Goal: Task Accomplishment & Management: Use online tool/utility

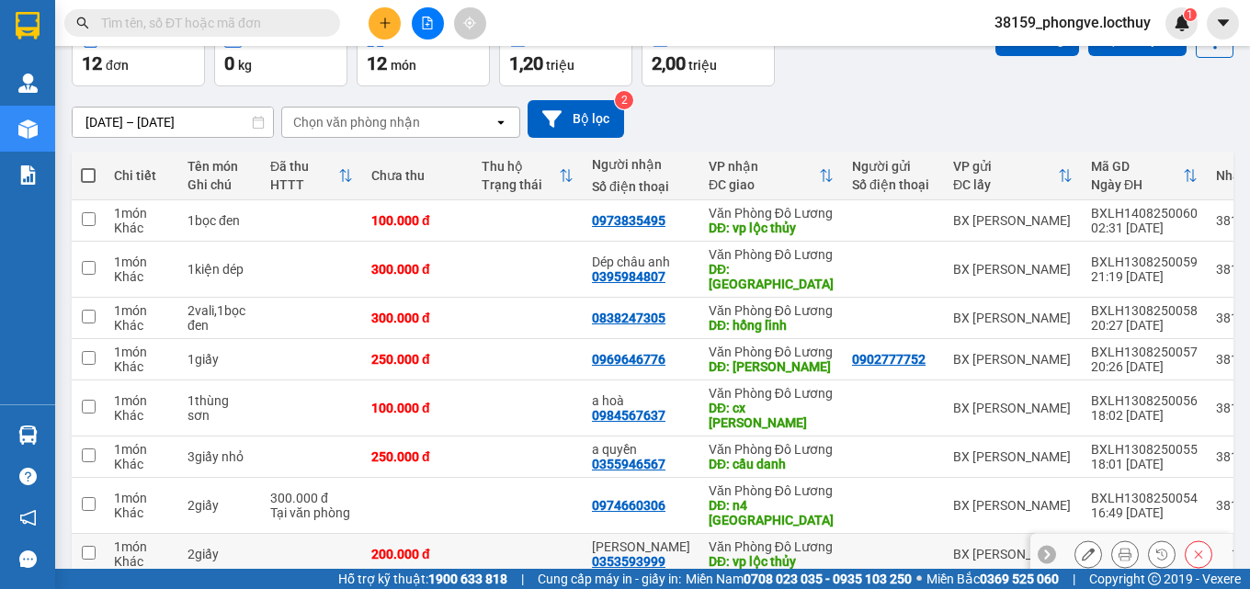
scroll to position [397, 0]
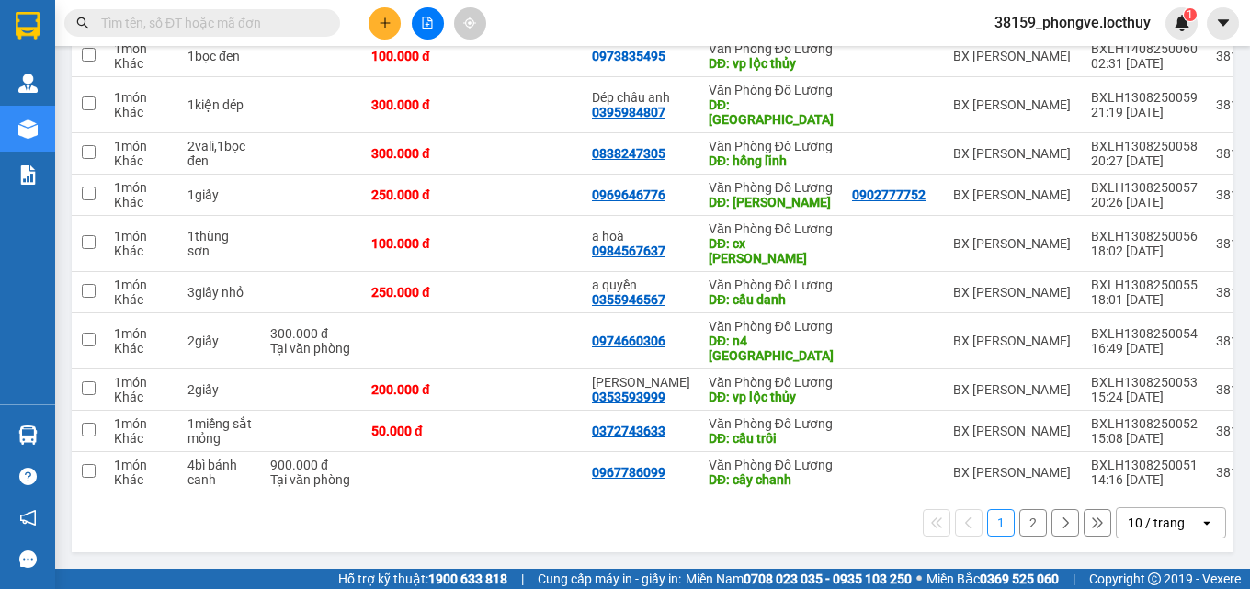
click at [1142, 521] on div "10 / trang" at bounding box center [1156, 523] width 57 height 18
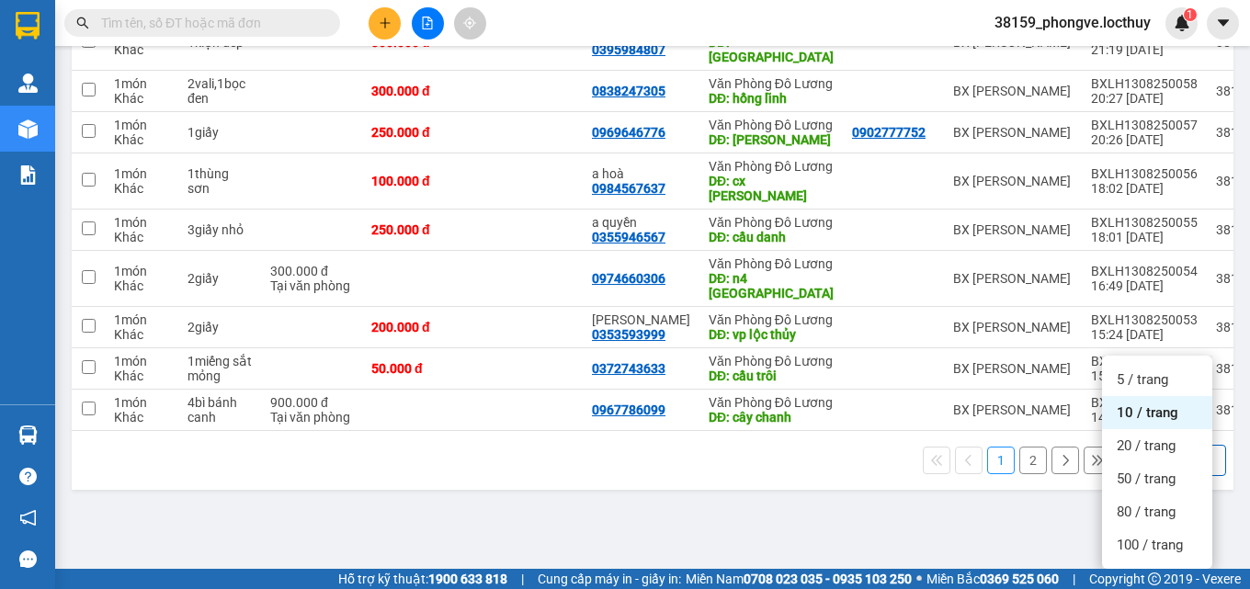
click at [1138, 470] on div "10 / trang" at bounding box center [1156, 460] width 57 height 18
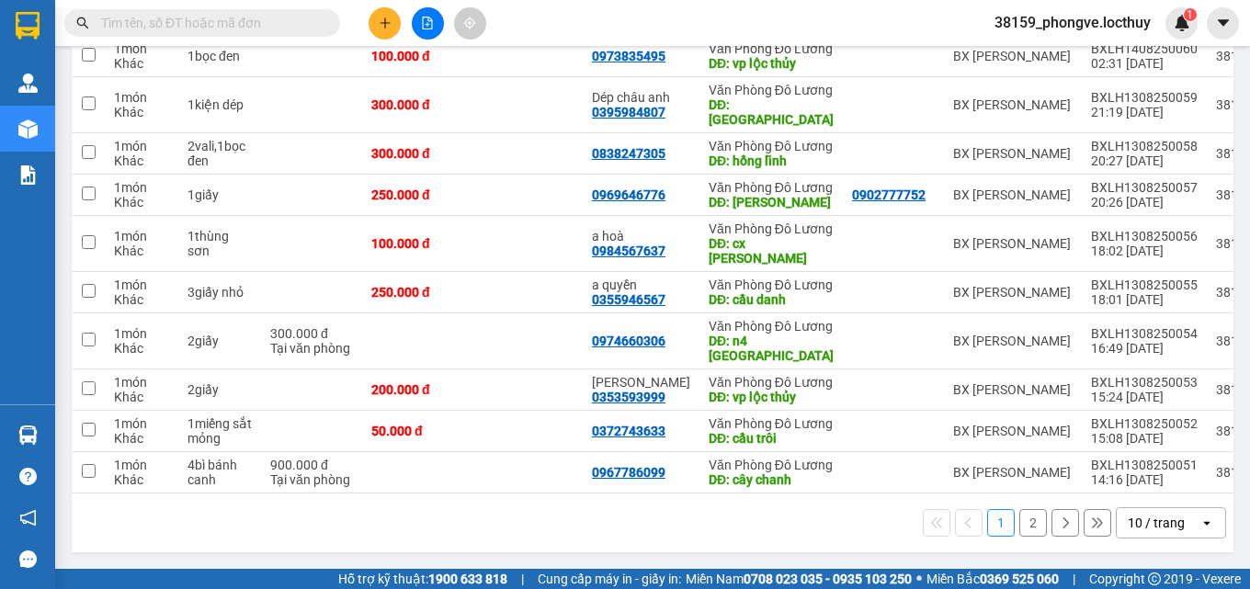
click at [1144, 531] on div "10 / trang" at bounding box center [1156, 523] width 57 height 18
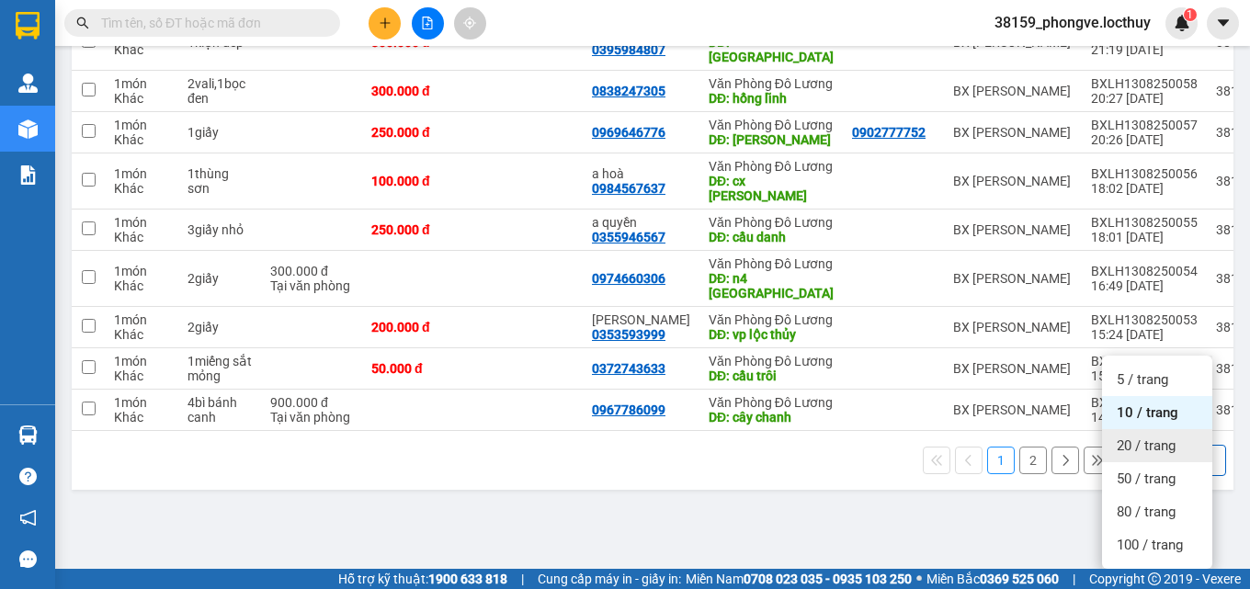
click at [1139, 437] on span "20 / trang" at bounding box center [1146, 446] width 59 height 18
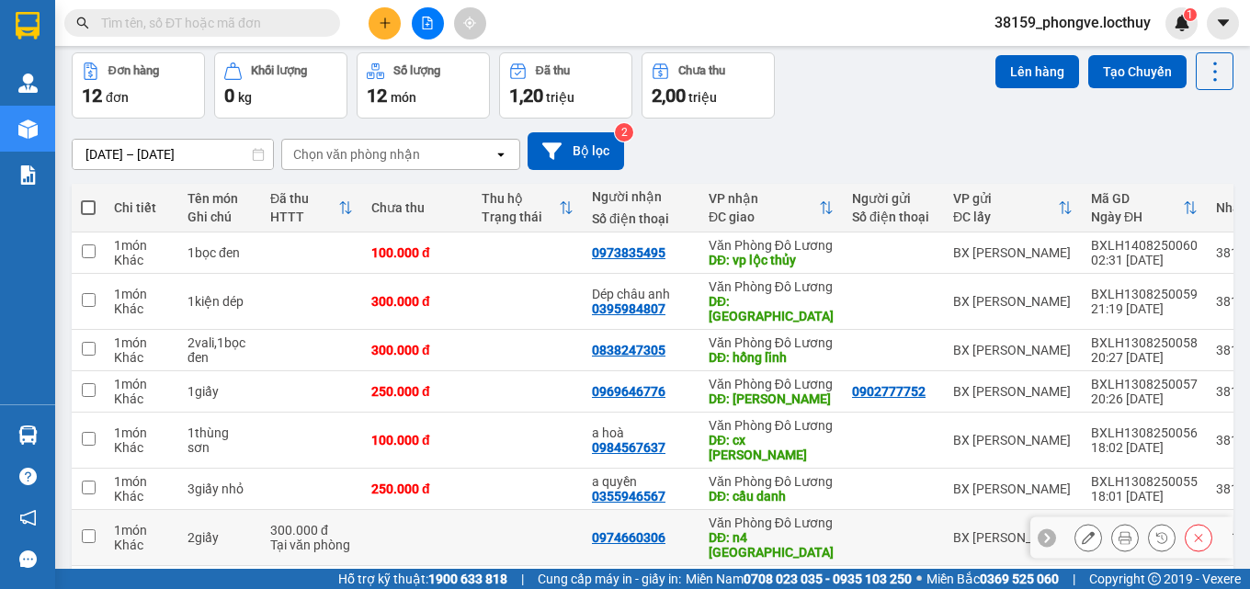
scroll to position [29, 0]
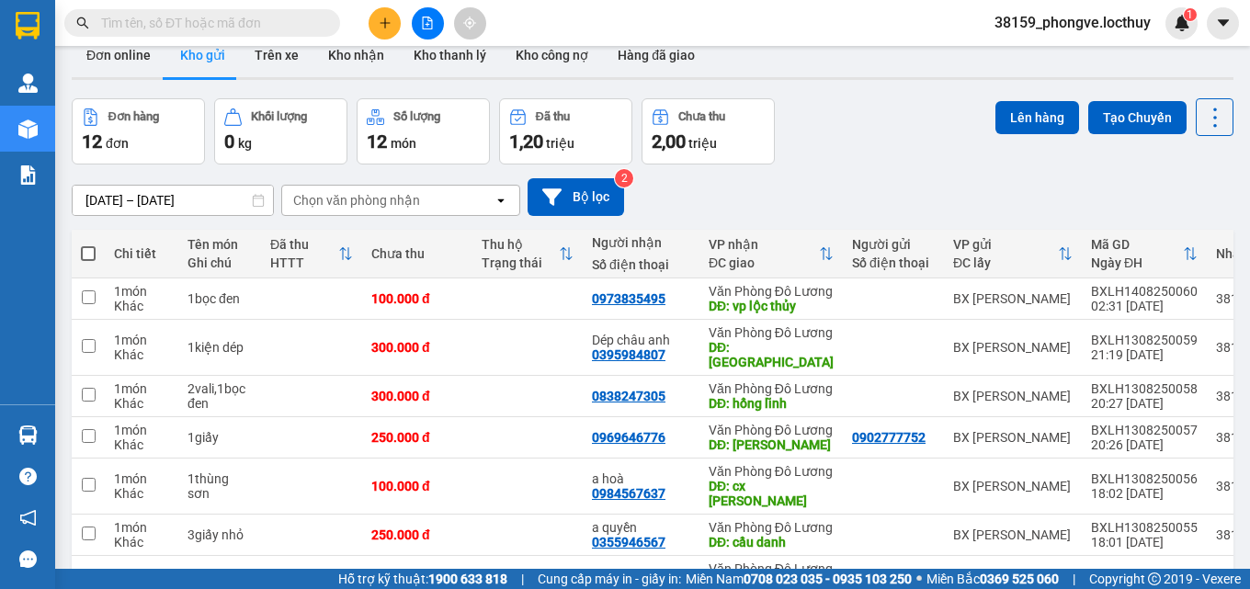
click at [88, 254] on span at bounding box center [88, 253] width 15 height 15
click at [88, 245] on input "checkbox" at bounding box center [88, 245] width 0 height 0
checkbox input "true"
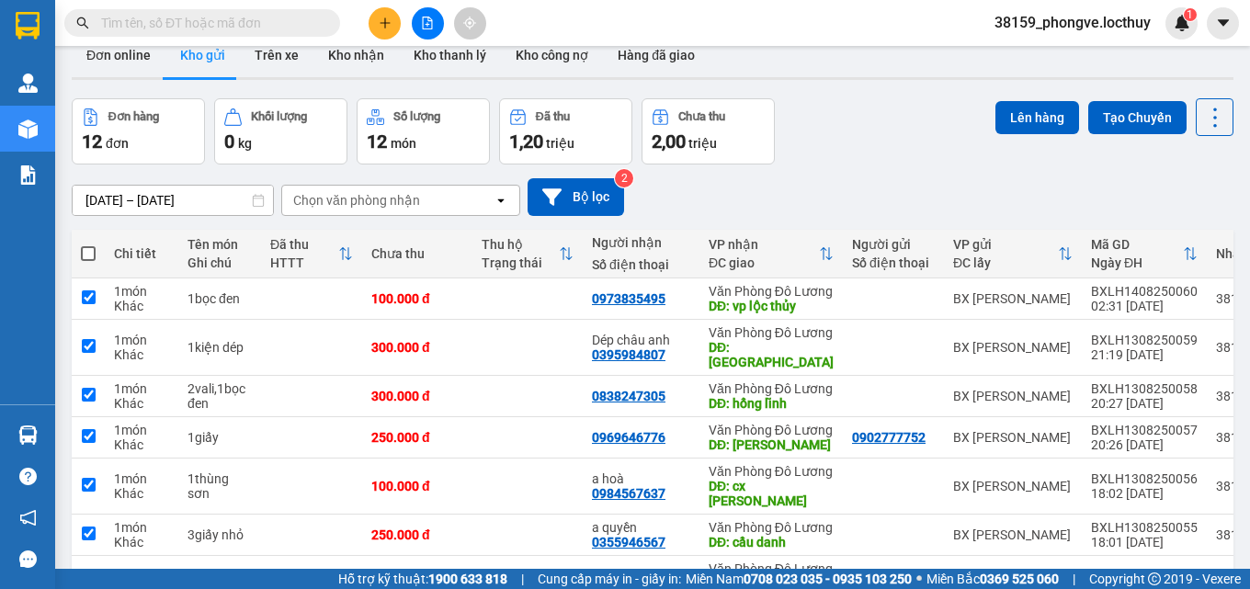
checkbox input "true"
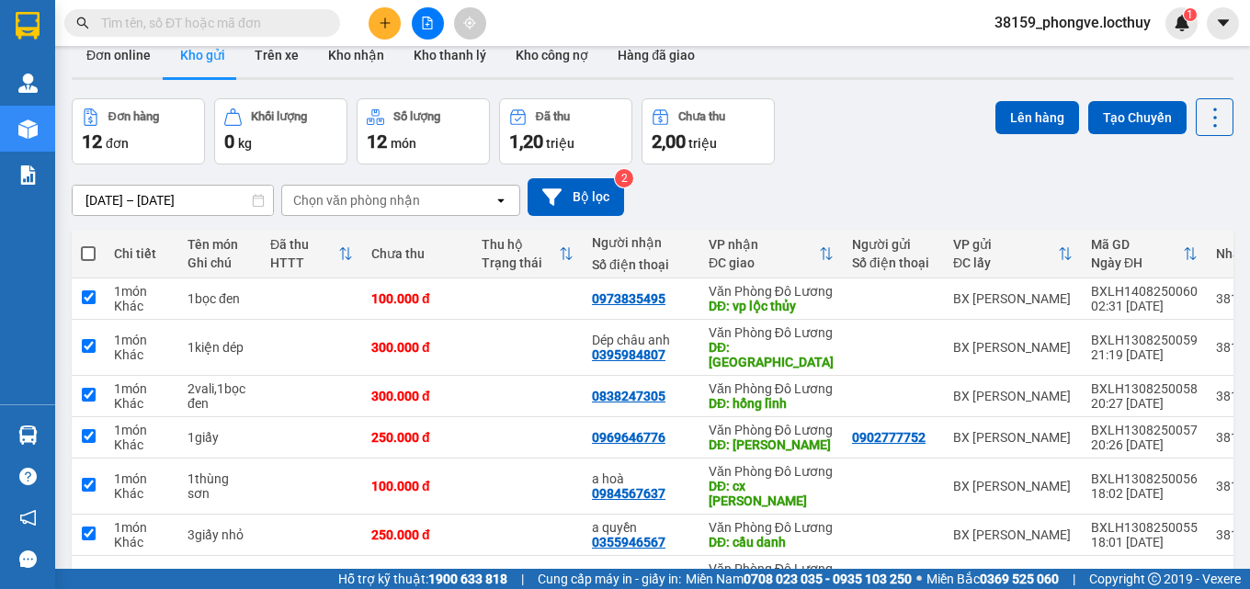
checkbox input "true"
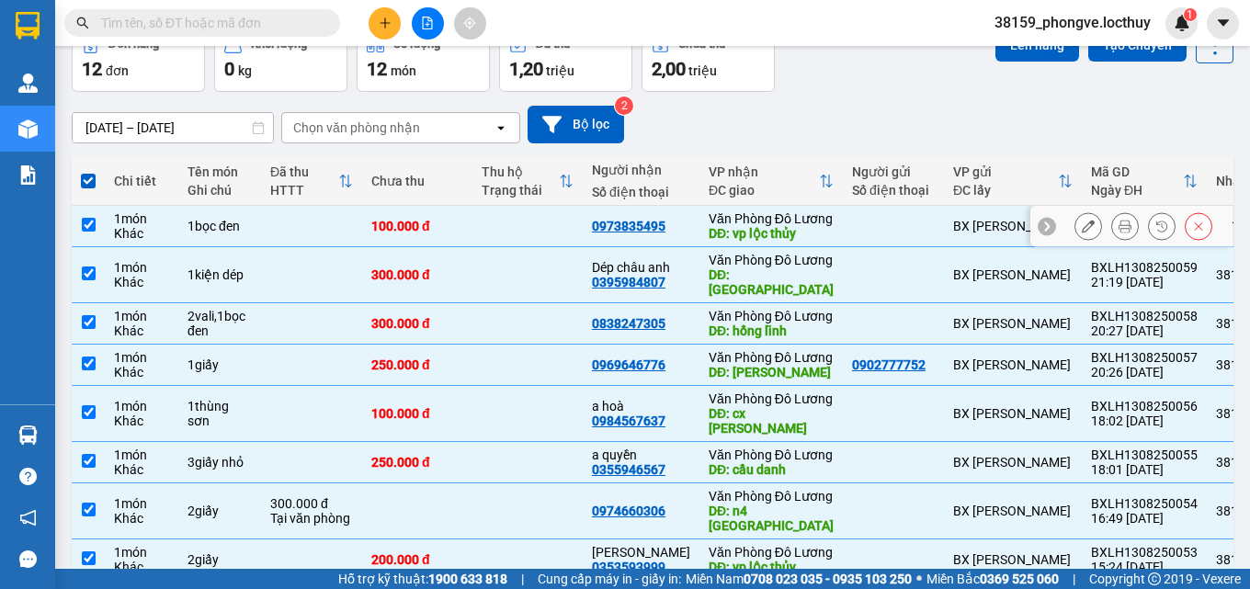
scroll to position [0, 0]
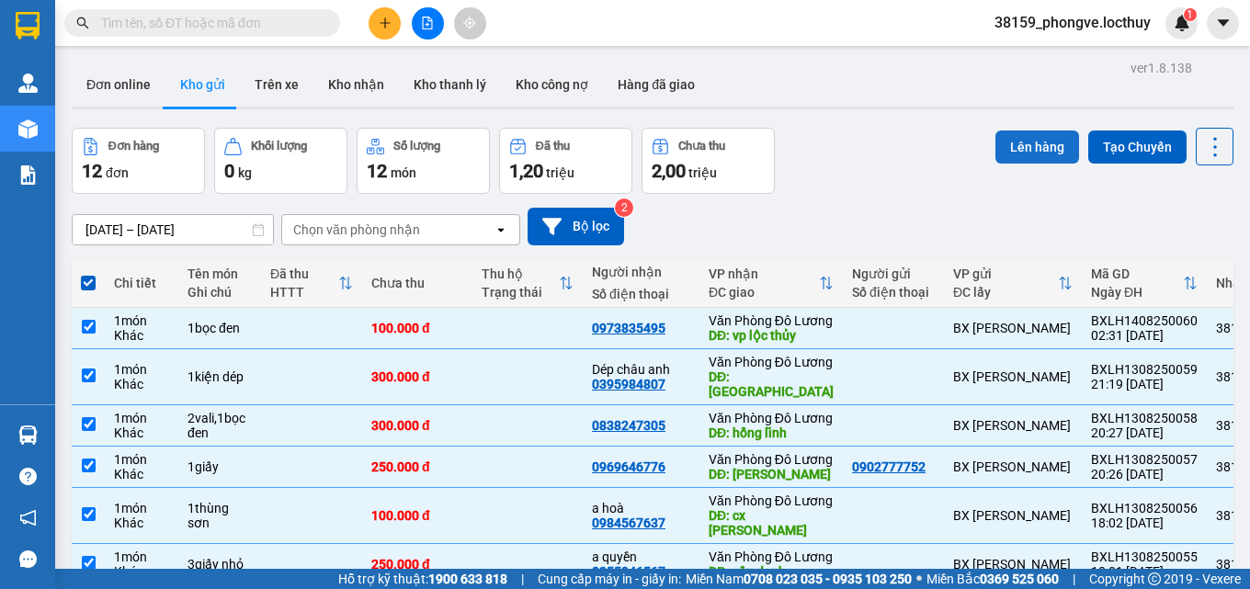
click at [1038, 147] on button "Lên hàng" at bounding box center [1038, 147] width 84 height 33
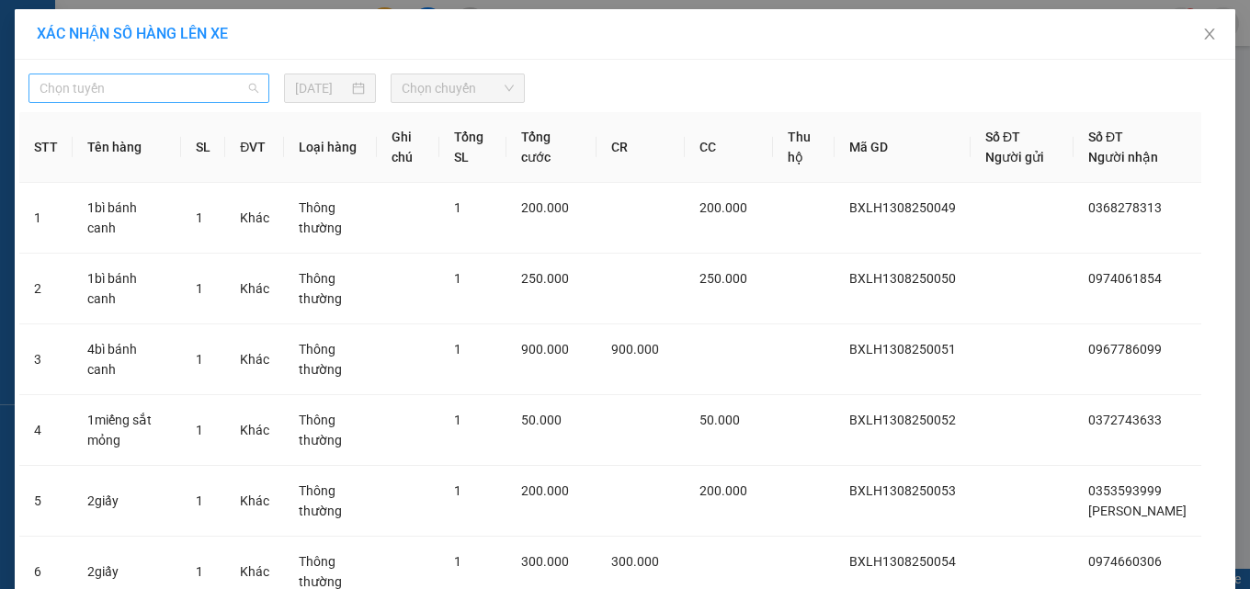
click at [199, 87] on span "Chọn tuyến" at bounding box center [149, 88] width 219 height 28
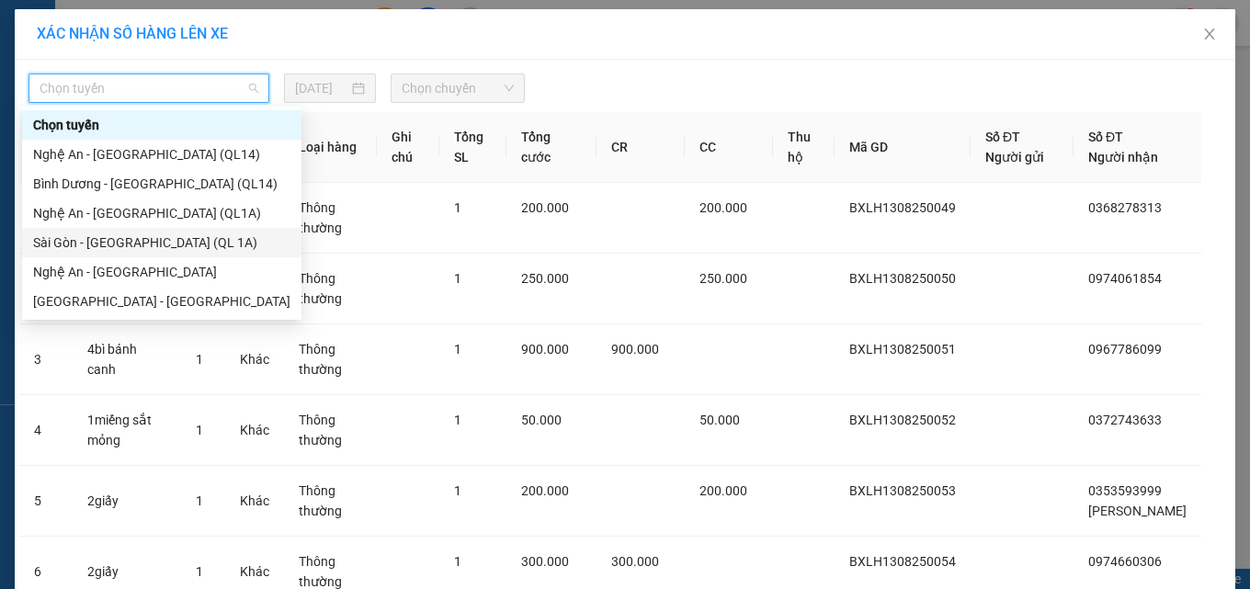
click at [153, 246] on div "Sài Gòn - [GEOGRAPHIC_DATA] (QL 1A)" at bounding box center [161, 243] width 257 height 20
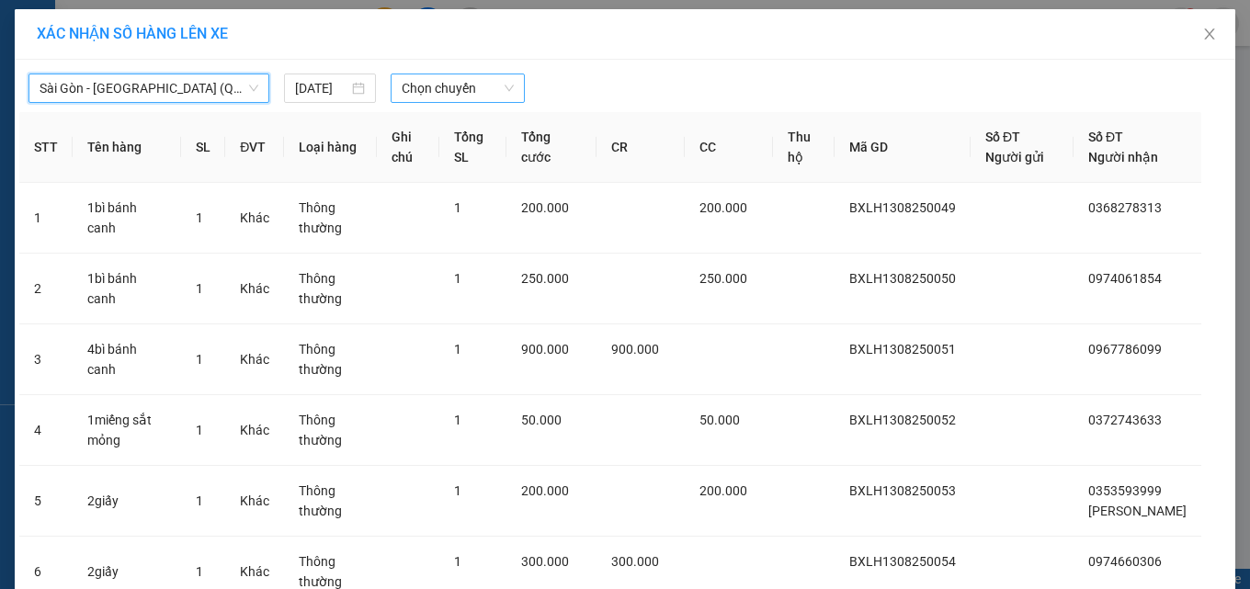
click at [441, 91] on span "Chọn chuyến" at bounding box center [458, 88] width 112 height 28
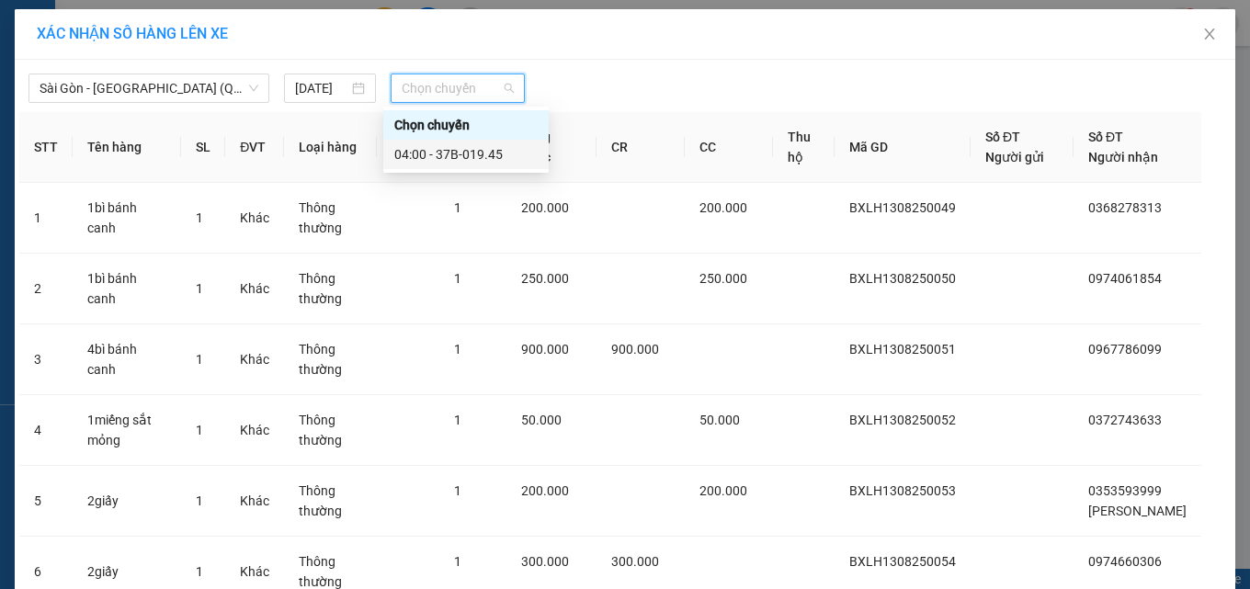
click at [447, 142] on div "04:00 - 37B-019.45" at bounding box center [465, 154] width 165 height 29
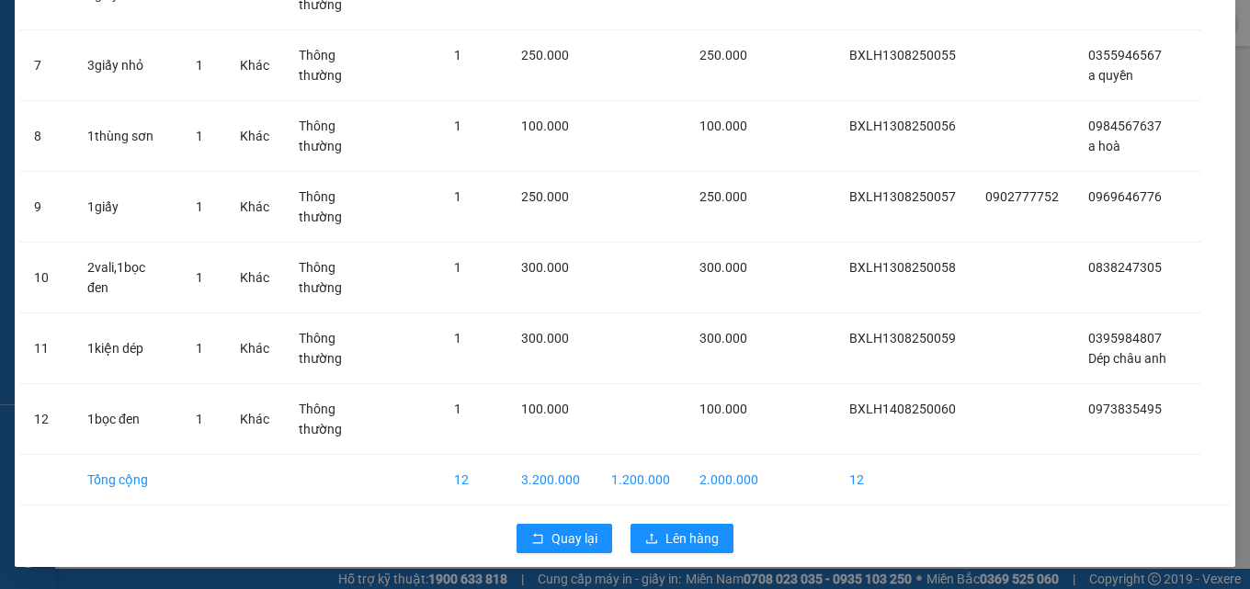
scroll to position [609, 0]
click at [652, 537] on icon "upload" at bounding box center [651, 538] width 13 height 13
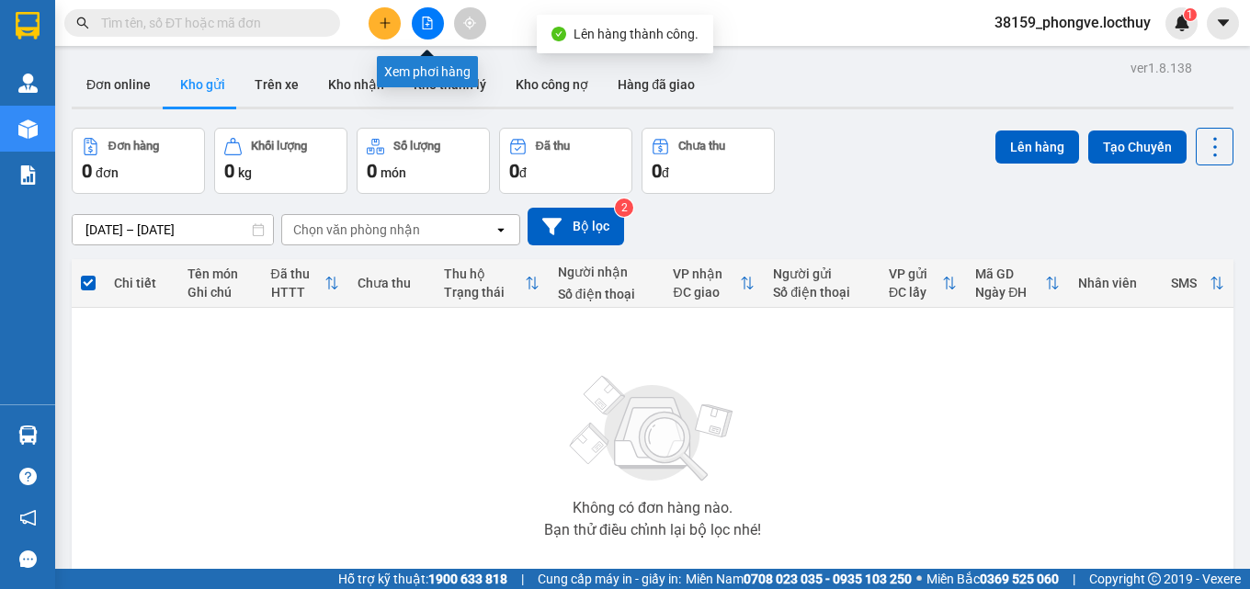
click at [428, 20] on icon "file-add" at bounding box center [427, 23] width 13 height 13
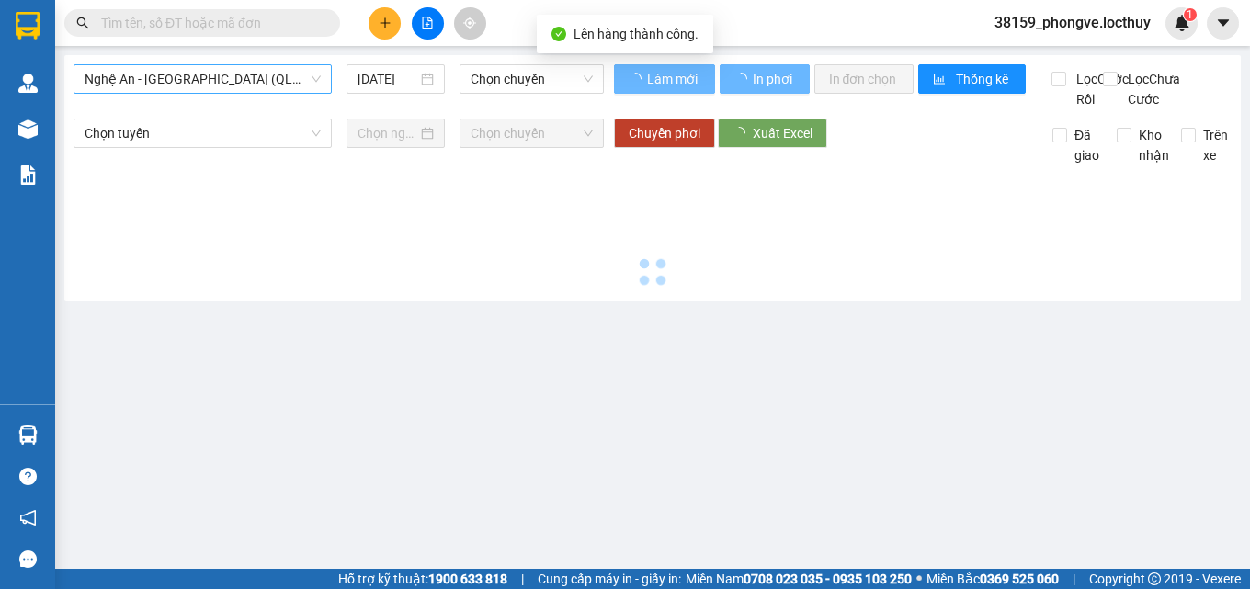
type input "[DATE]"
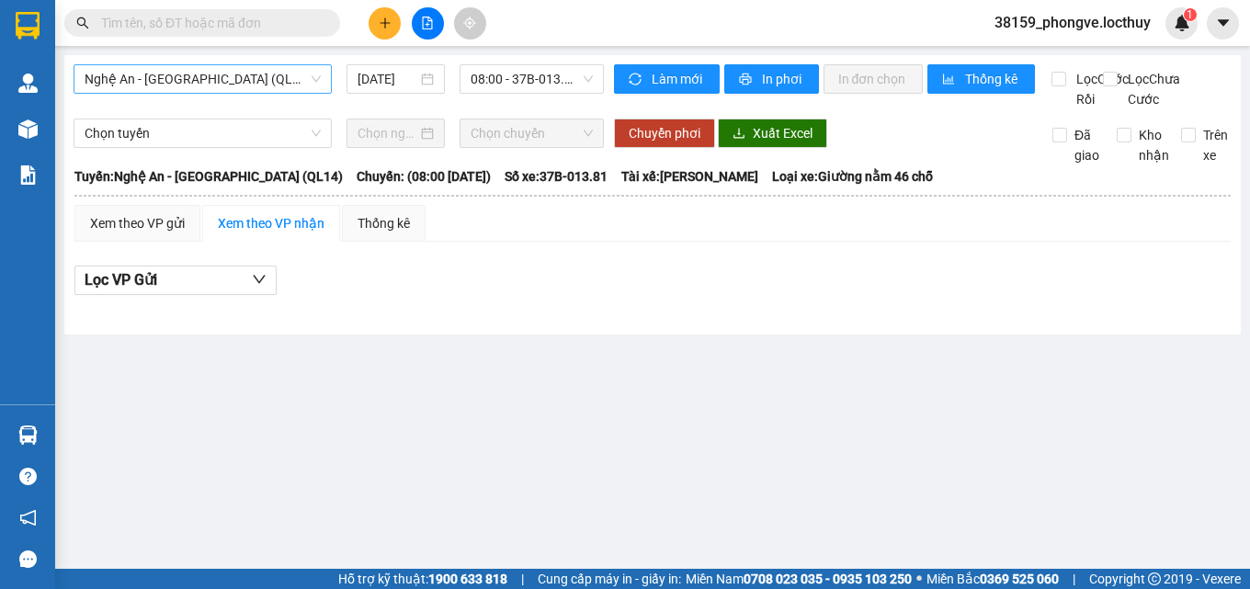
click at [234, 78] on span "Nghệ An - [GEOGRAPHIC_DATA] (QL14)" at bounding box center [203, 79] width 236 height 28
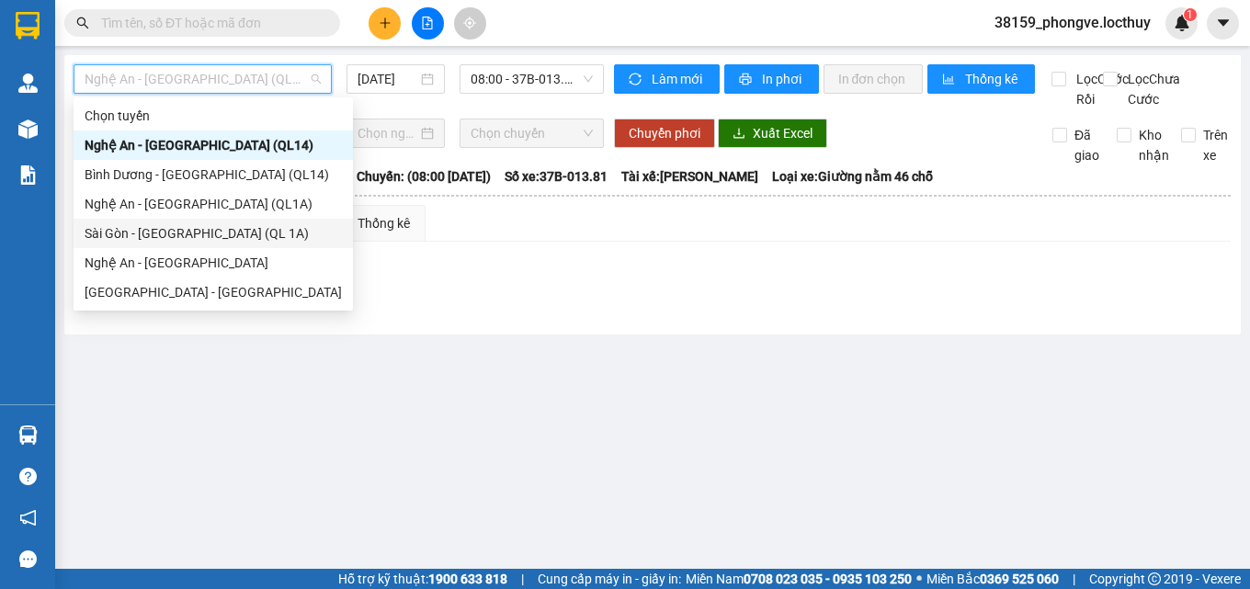
click at [152, 232] on div "Sài Gòn - [GEOGRAPHIC_DATA] (QL 1A)" at bounding box center [213, 233] width 257 height 20
type input "[DATE]"
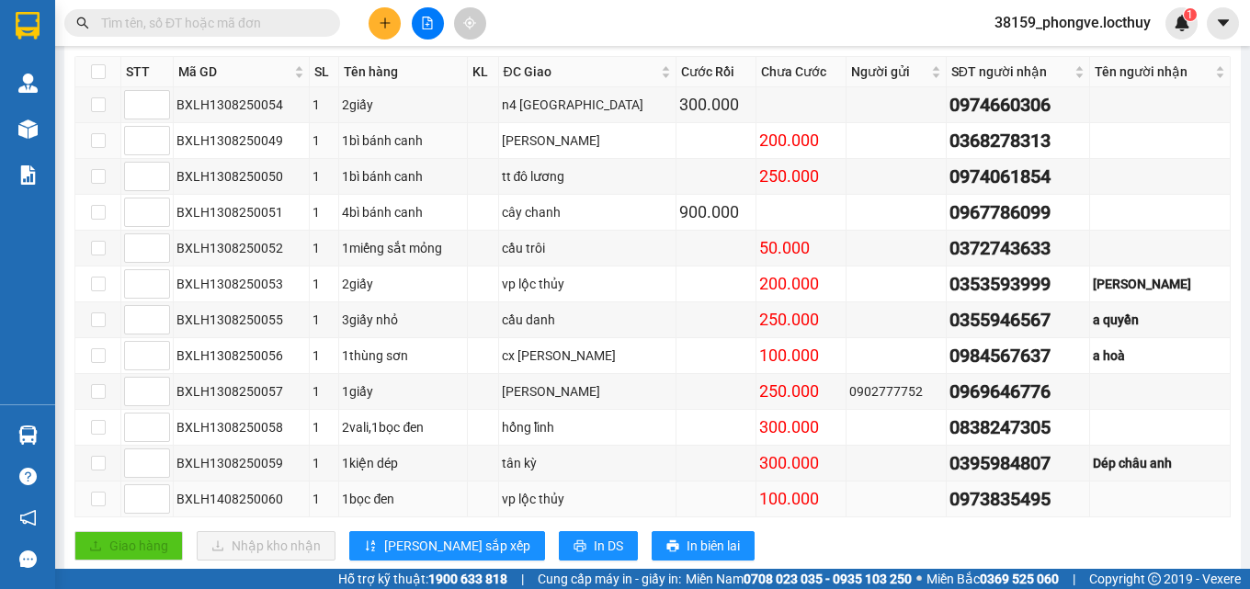
scroll to position [392, 0]
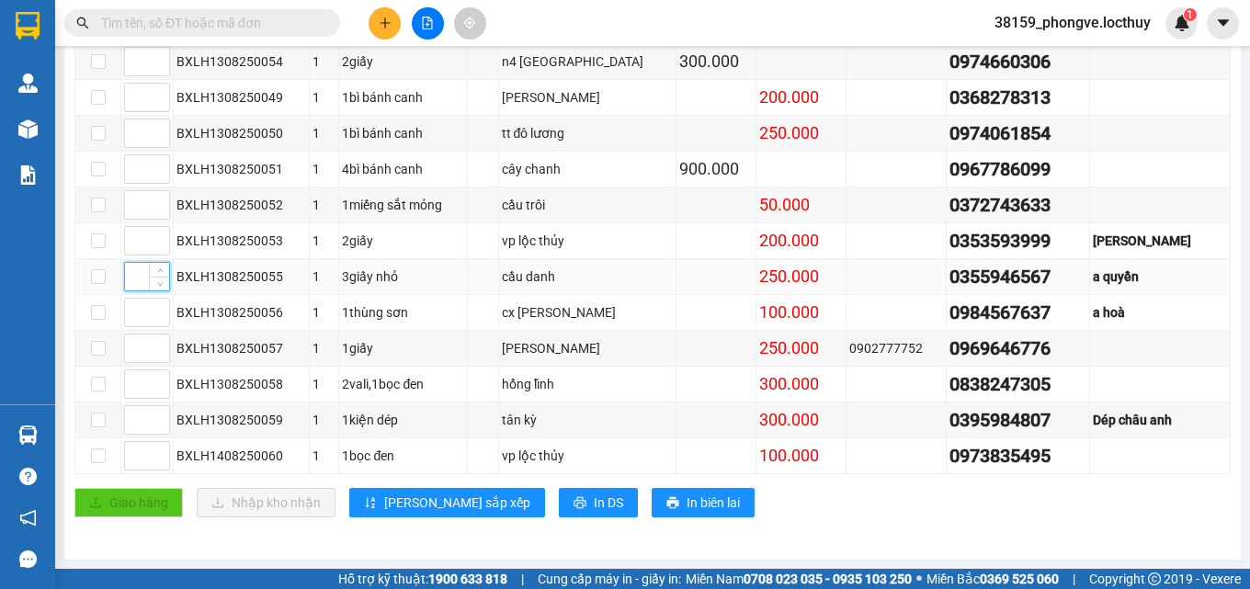
click at [143, 279] on input at bounding box center [147, 277] width 44 height 28
type input "1"
click at [129, 383] on input at bounding box center [147, 384] width 44 height 28
type input "2"
click at [132, 318] on input at bounding box center [147, 313] width 44 height 28
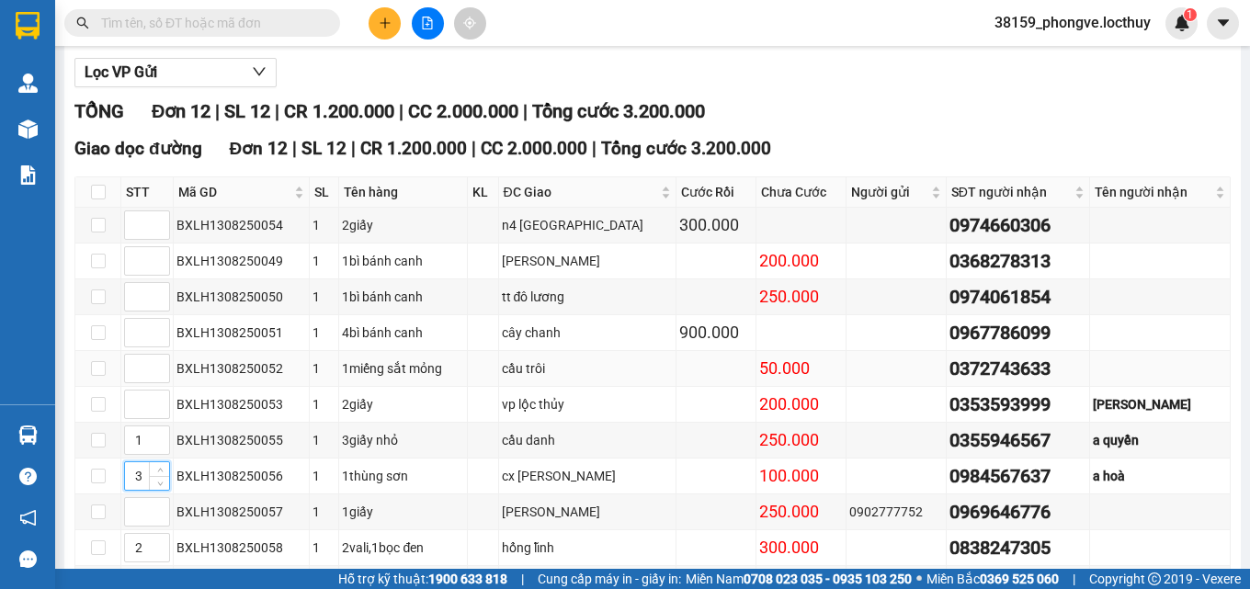
scroll to position [300, 0]
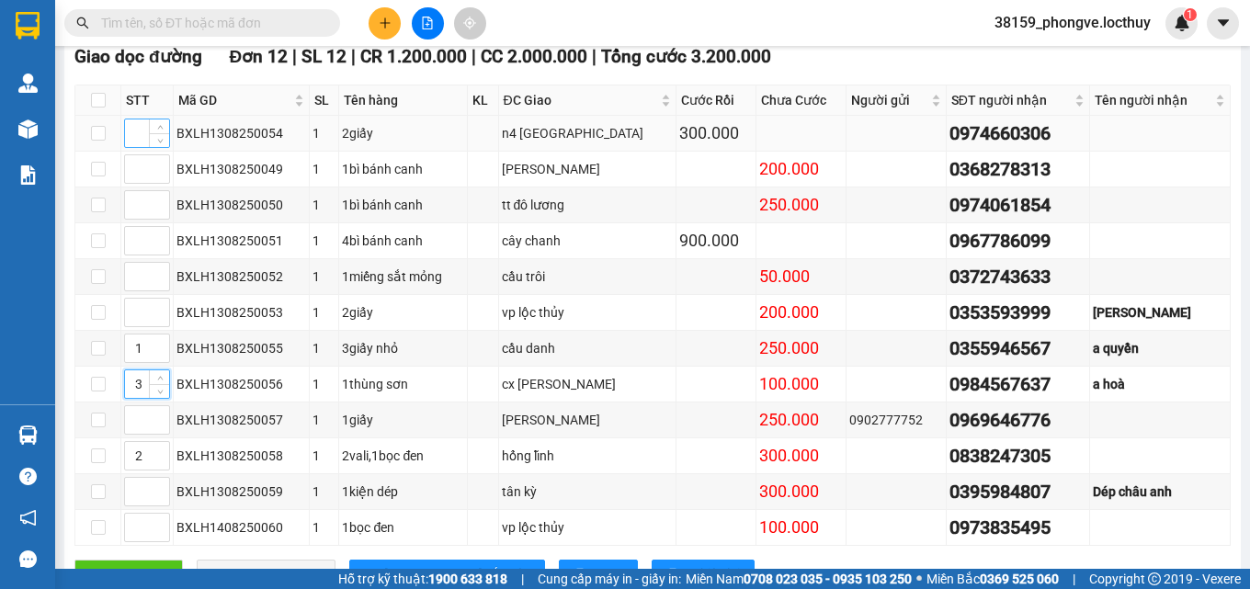
type input "3"
click at [138, 147] on input at bounding box center [147, 134] width 44 height 28
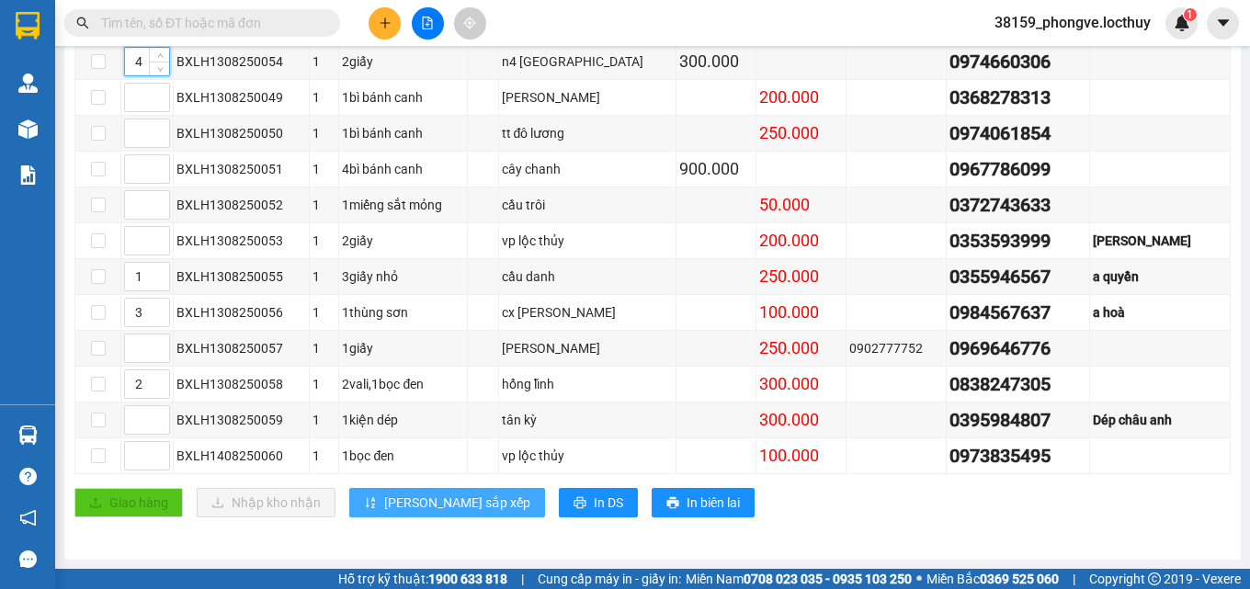
type input "4"
click at [427, 506] on span "[PERSON_NAME] sắp xếp" at bounding box center [457, 503] width 146 height 20
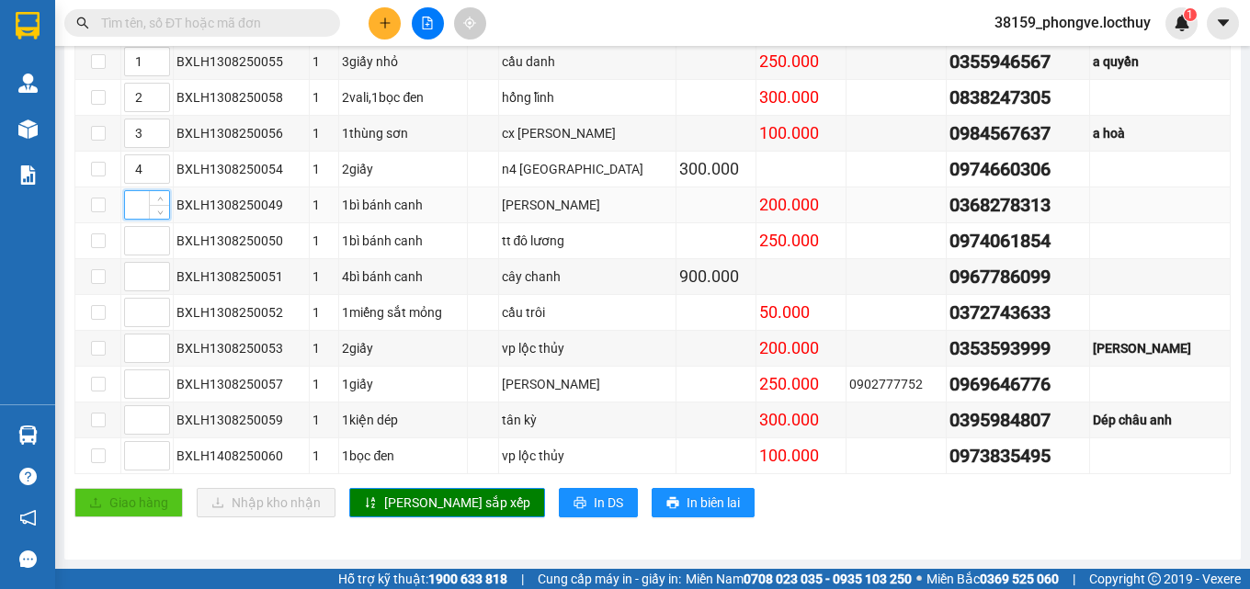
click at [140, 205] on input at bounding box center [147, 205] width 44 height 28
type input "5"
click at [594, 502] on span "In DS" at bounding box center [608, 503] width 29 height 20
click at [131, 352] on input at bounding box center [147, 349] width 44 height 28
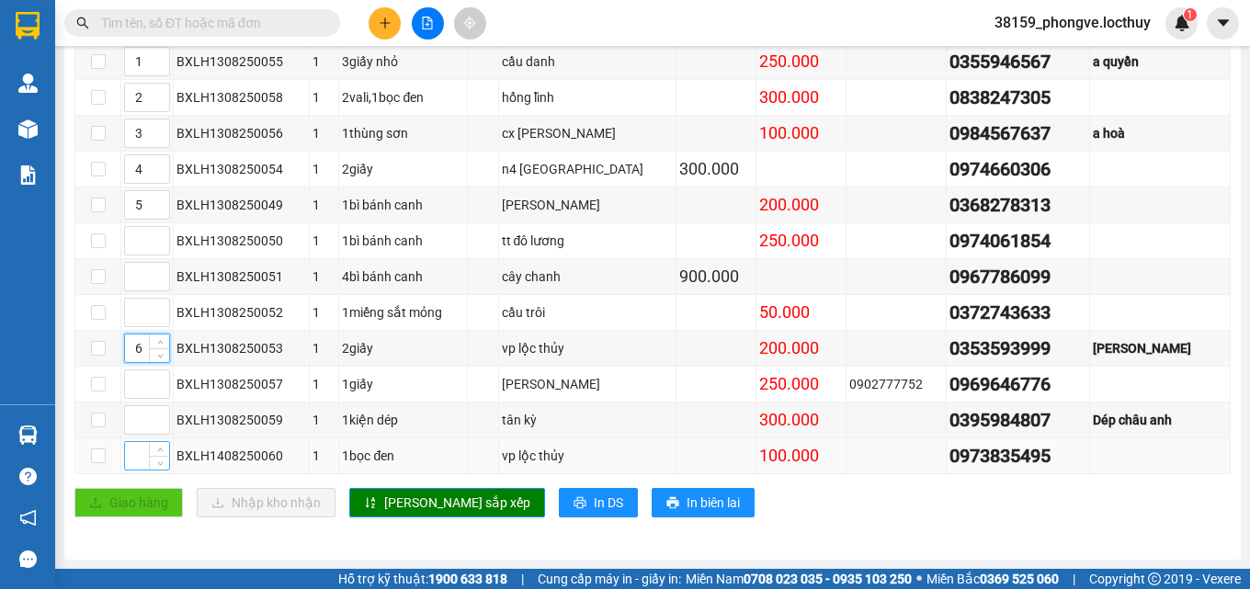
type input "6"
click at [140, 459] on input at bounding box center [147, 456] width 44 height 28
type input "6"
click at [384, 495] on span "[PERSON_NAME] sắp xếp" at bounding box center [457, 503] width 146 height 20
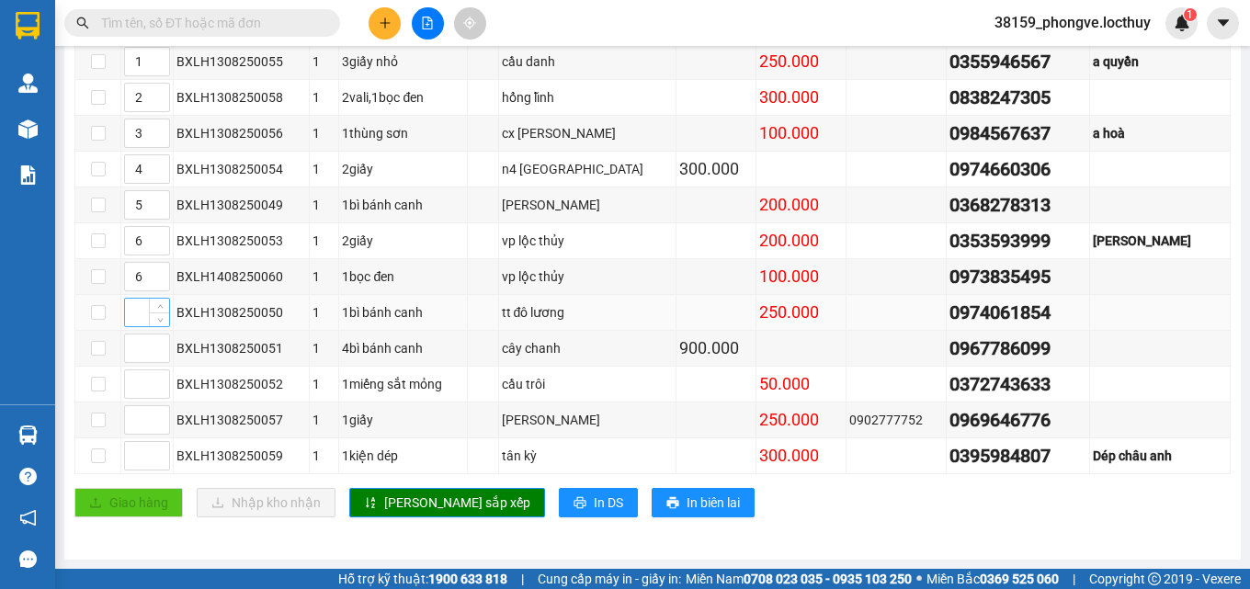
click at [132, 315] on input at bounding box center [147, 313] width 44 height 28
type input "7"
click at [134, 415] on input at bounding box center [147, 420] width 44 height 28
type input "8"
click at [423, 501] on span "[PERSON_NAME] sắp xếp" at bounding box center [457, 503] width 146 height 20
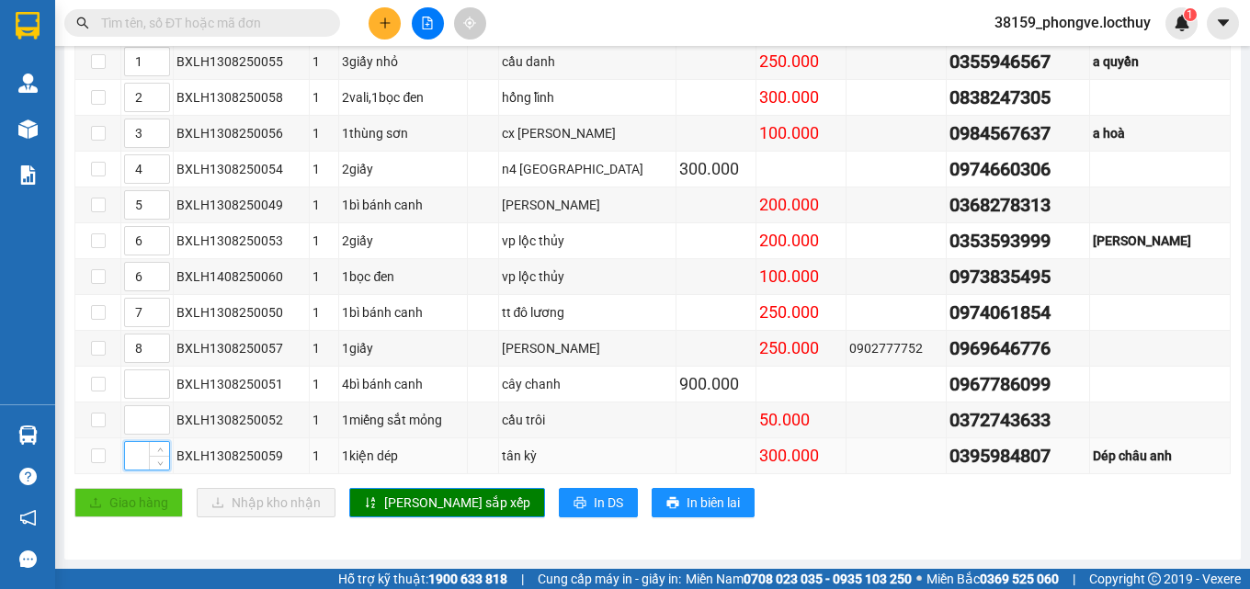
click at [137, 455] on input at bounding box center [147, 456] width 44 height 28
type input "9"
click at [137, 425] on input at bounding box center [147, 420] width 44 height 28
type input "9"
click at [374, 495] on button "[PERSON_NAME] sắp xếp" at bounding box center [447, 502] width 196 height 29
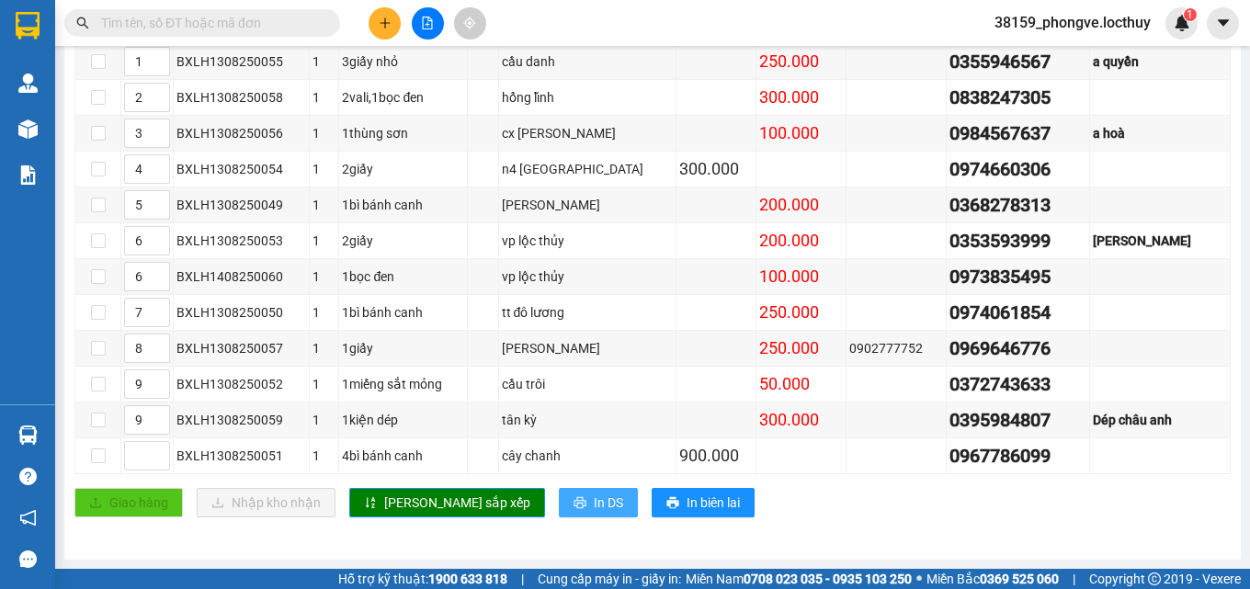
click at [594, 501] on span "In DS" at bounding box center [608, 503] width 29 height 20
click at [677, 357] on td at bounding box center [717, 349] width 80 height 36
click at [677, 314] on td at bounding box center [717, 313] width 80 height 36
click at [681, 284] on td at bounding box center [717, 277] width 80 height 36
click at [677, 244] on td at bounding box center [717, 241] width 80 height 36
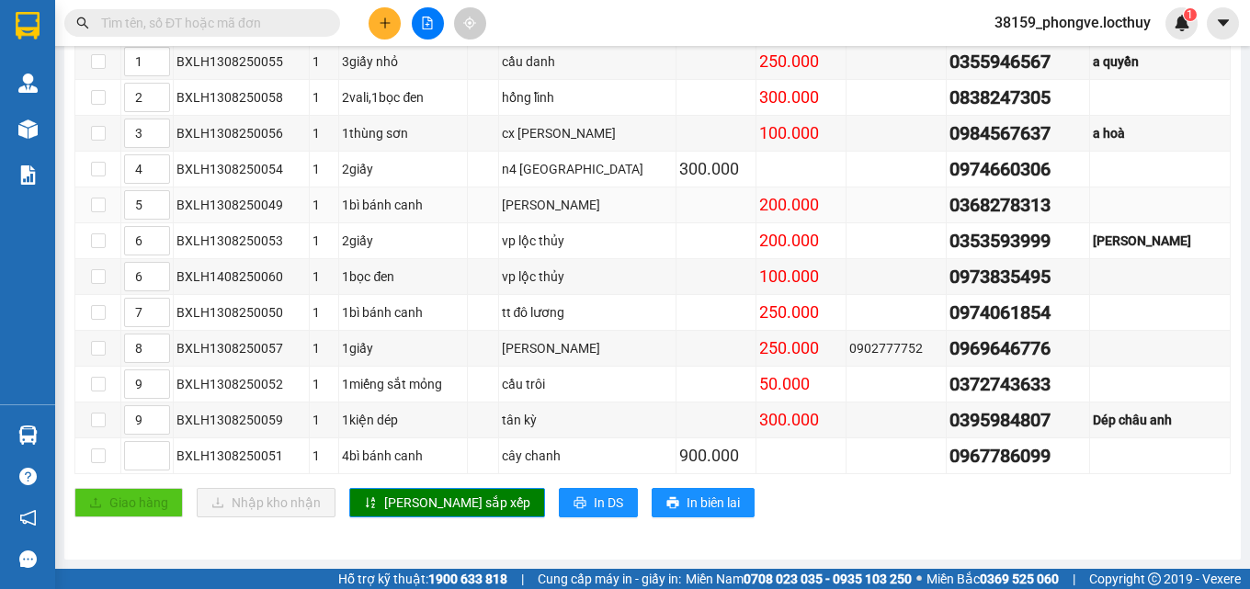
click at [677, 208] on td at bounding box center [717, 206] width 80 height 36
click at [678, 152] on td at bounding box center [717, 134] width 80 height 36
click at [680, 116] on td at bounding box center [717, 98] width 80 height 36
click at [680, 80] on td at bounding box center [717, 62] width 80 height 36
